Goal: Entertainment & Leisure: Consume media (video, audio)

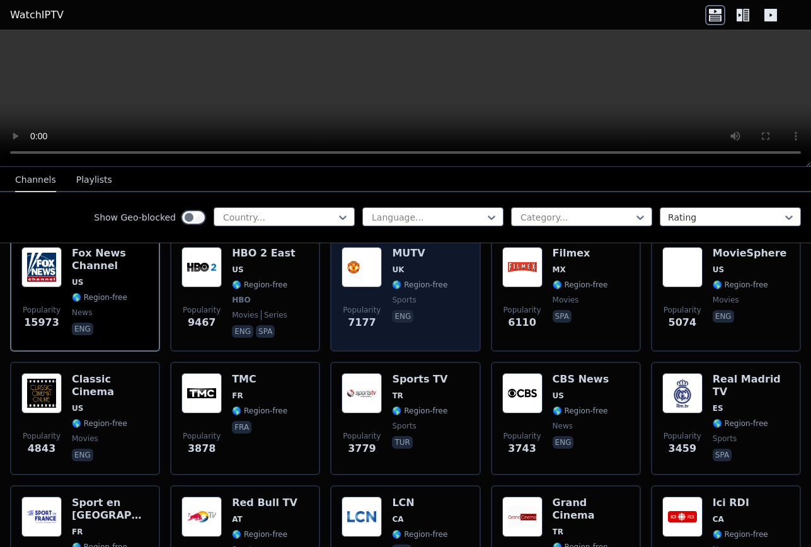
scroll to position [147, 0]
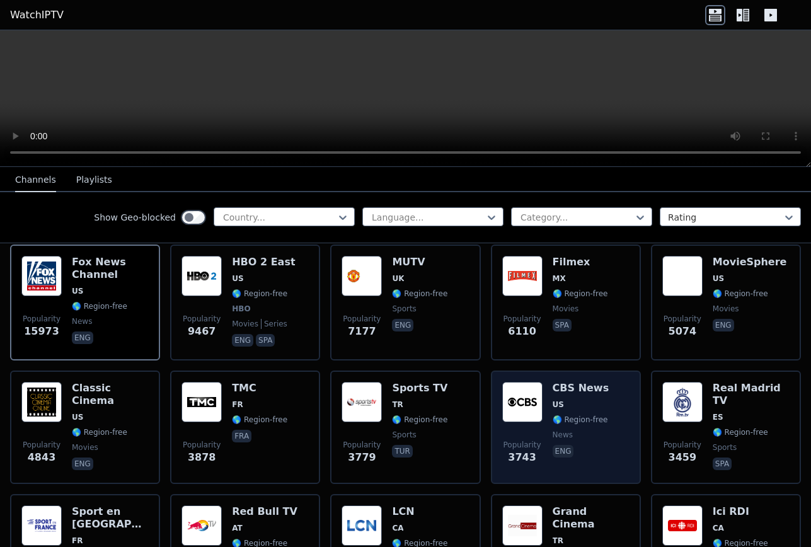
click at [553, 392] on h6 "CBS News" at bounding box center [581, 388] width 57 height 13
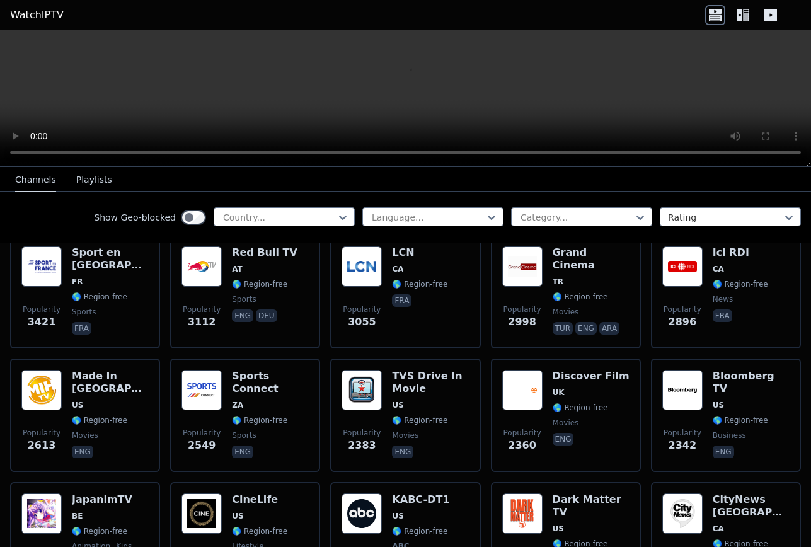
scroll to position [420, 0]
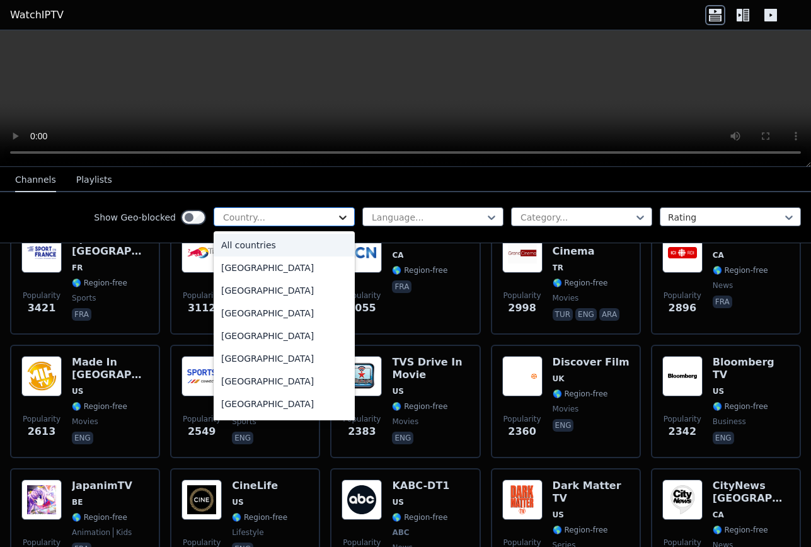
click at [349, 214] on icon at bounding box center [343, 217] width 13 height 13
type input "***"
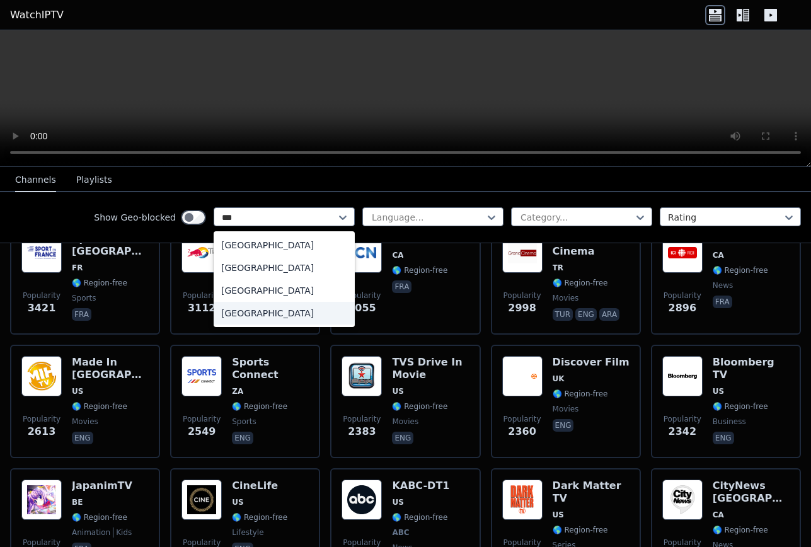
click at [290, 309] on div "[GEOGRAPHIC_DATA]" at bounding box center [284, 313] width 141 height 23
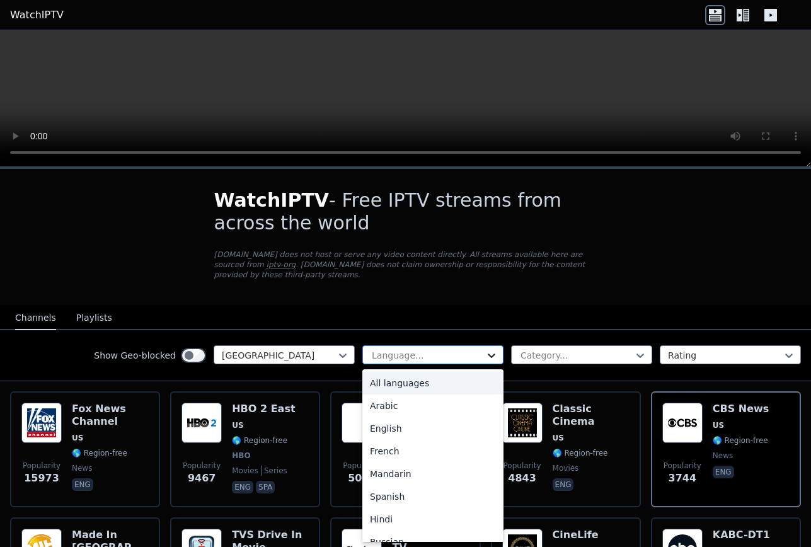
click at [492, 360] on icon at bounding box center [491, 355] width 13 height 13
click at [427, 427] on div "English" at bounding box center [432, 428] width 141 height 23
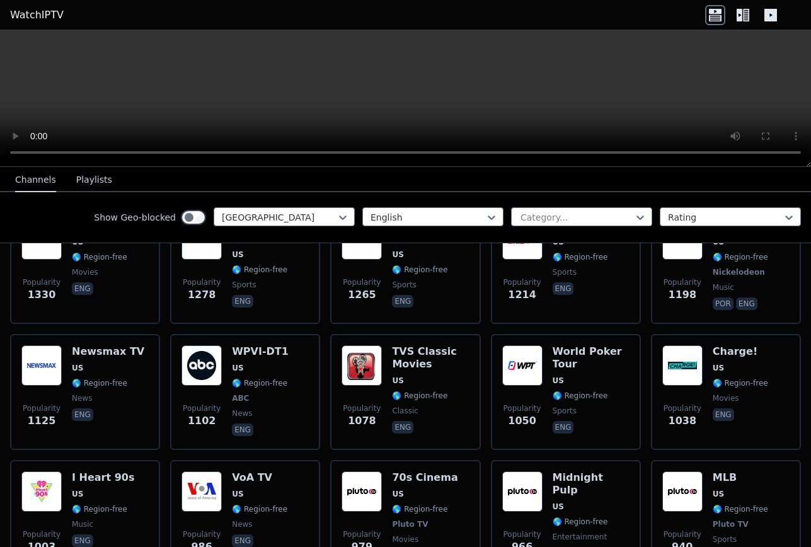
scroll to position [597, 0]
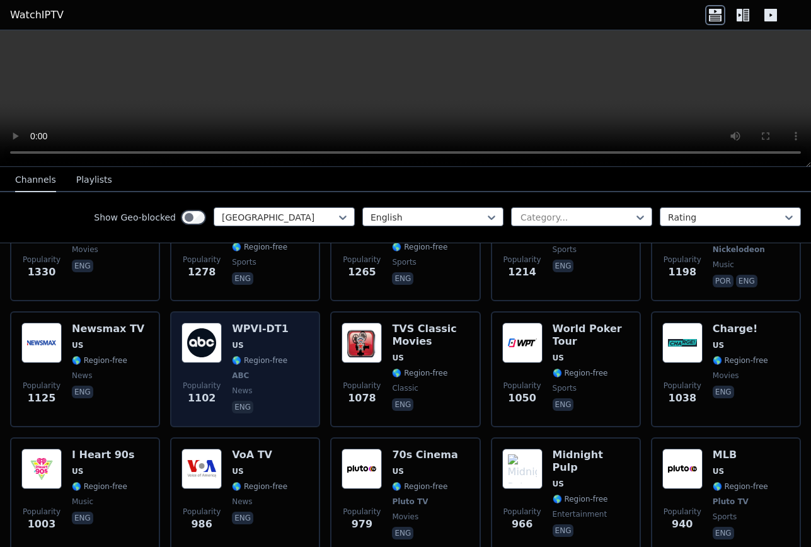
click at [257, 338] on div "WPVI-DT1 US 🌎 Region-free ABC news eng" at bounding box center [260, 369] width 57 height 93
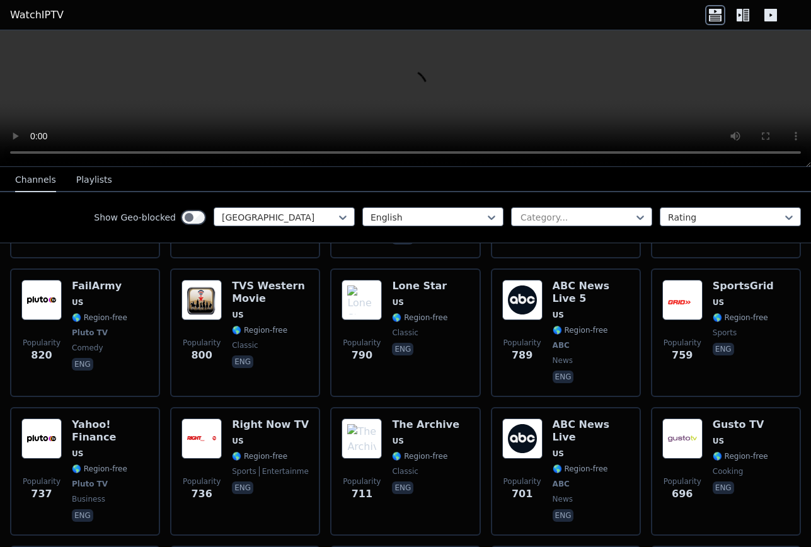
scroll to position [1020, 0]
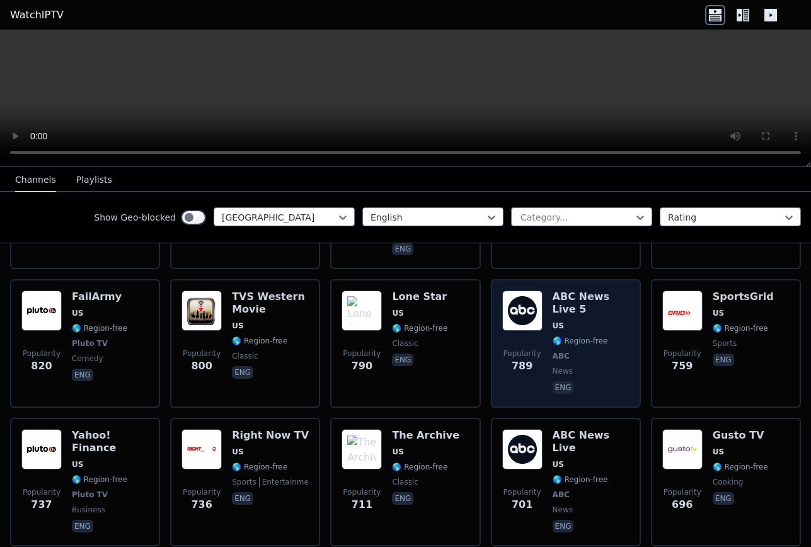
click at [579, 321] on span "US" at bounding box center [591, 326] width 77 height 10
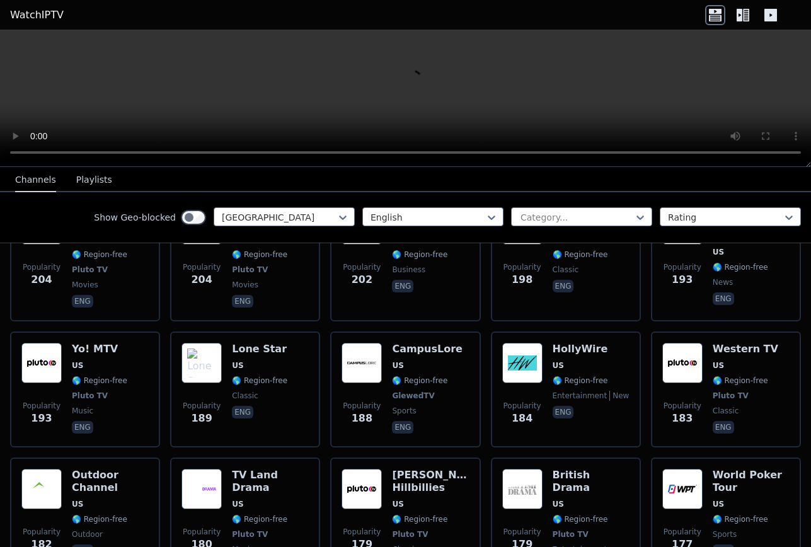
scroll to position [3513, 0]
